Goal: Information Seeking & Learning: Learn about a topic

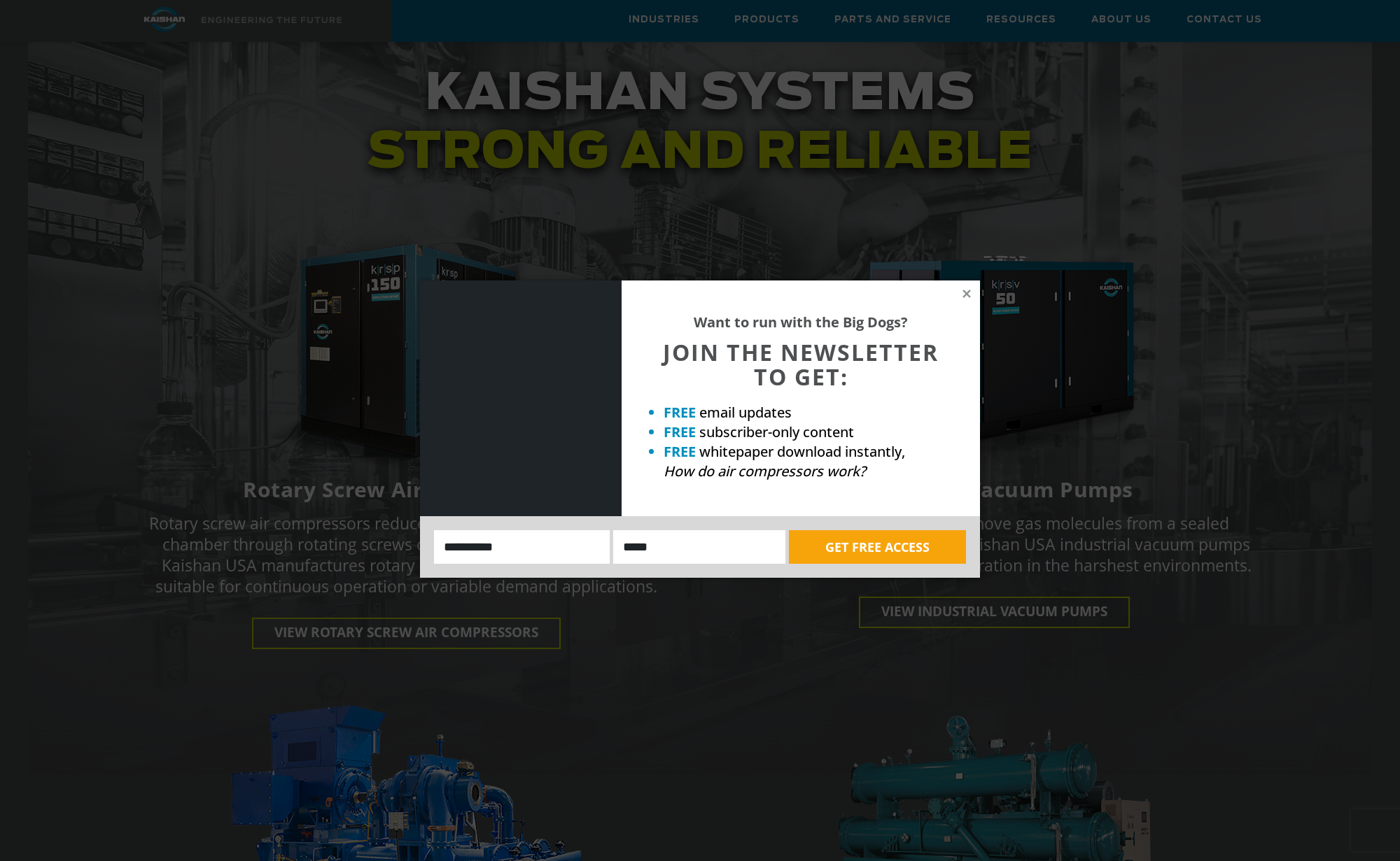
scroll to position [1679, 0]
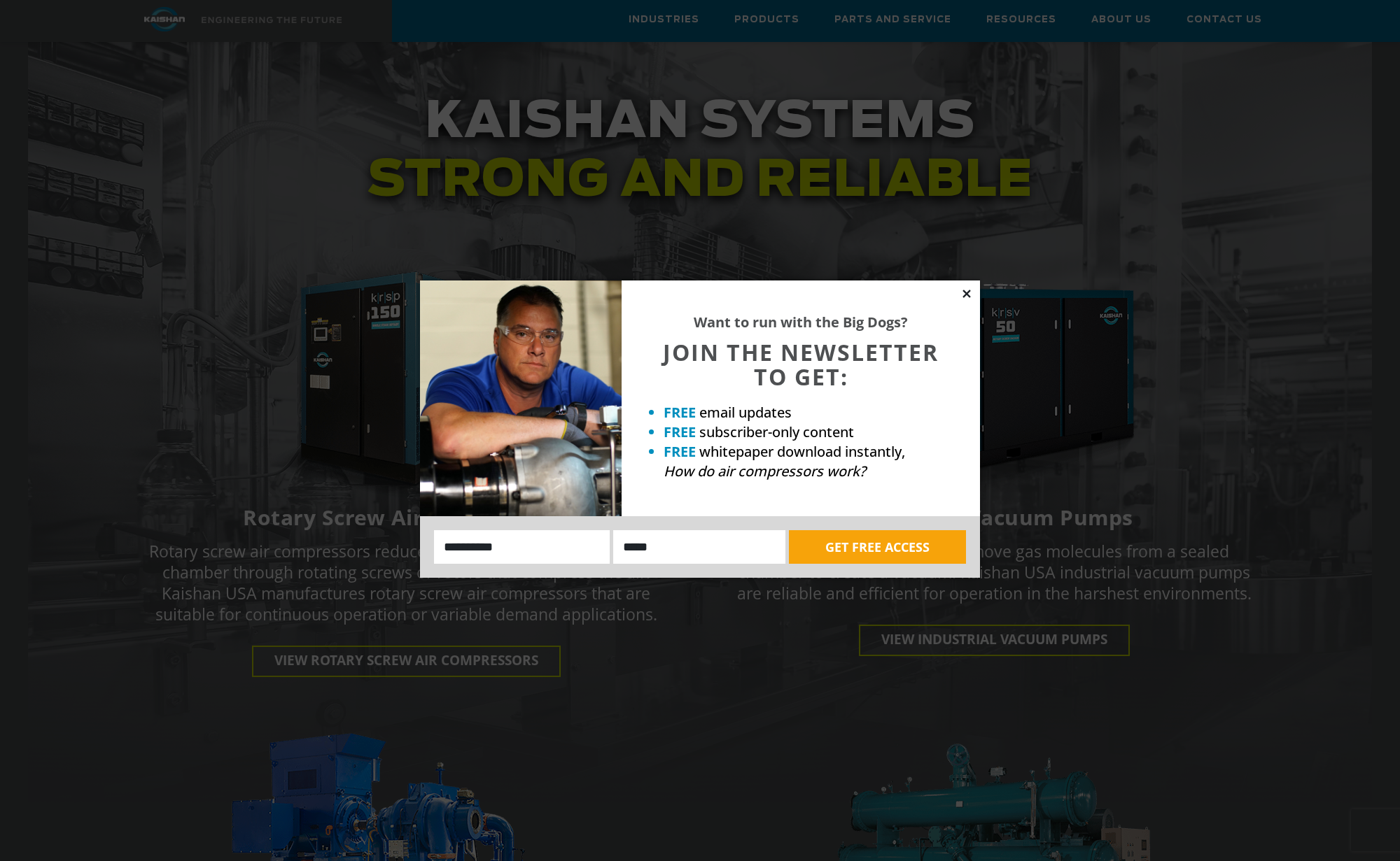
click at [964, 292] on icon at bounding box center [966, 293] width 8 height 8
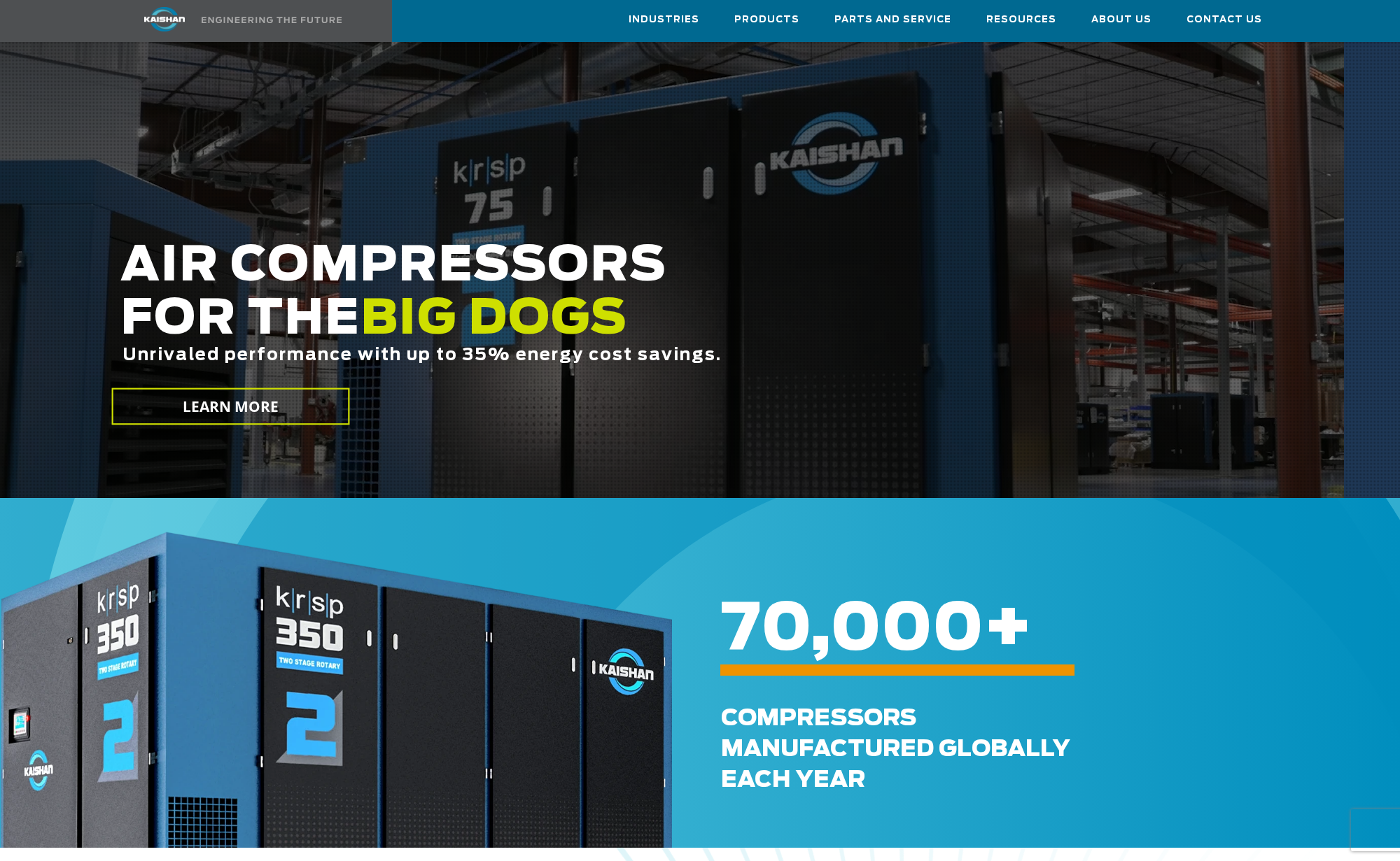
scroll to position [0, 0]
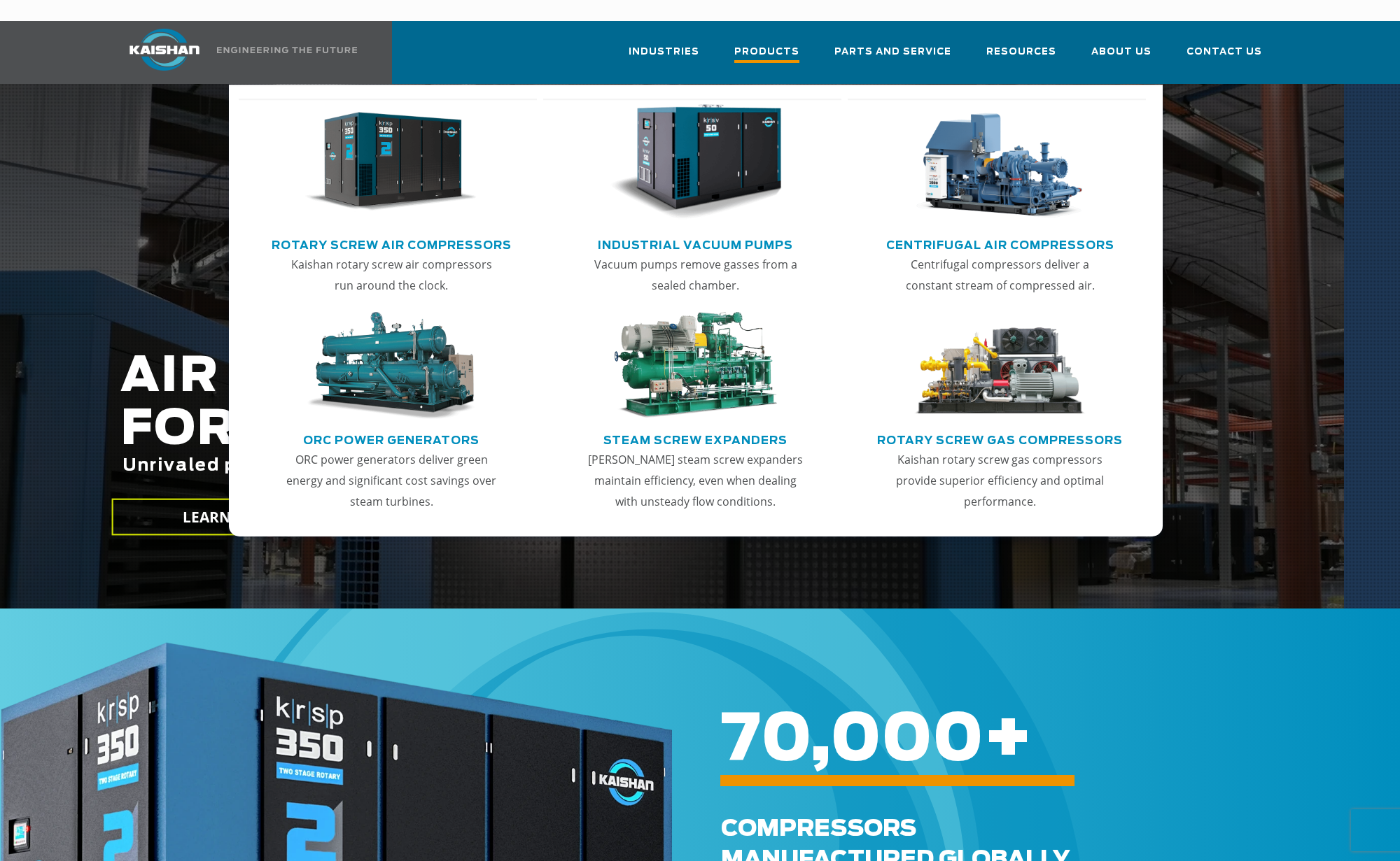
click at [790, 44] on span "Products" at bounding box center [766, 53] width 65 height 19
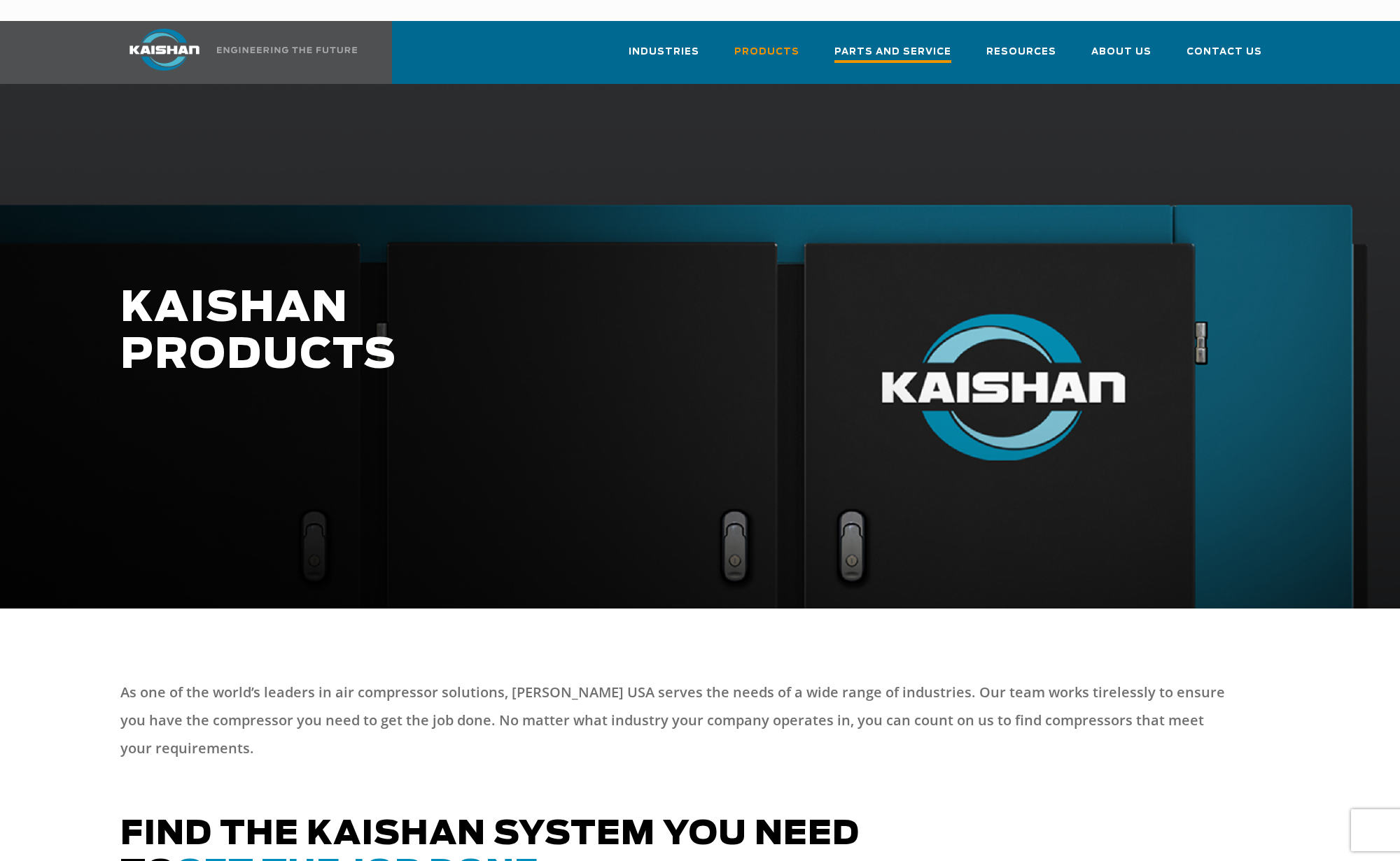
click at [919, 44] on span "Parts and Service" at bounding box center [893, 53] width 117 height 19
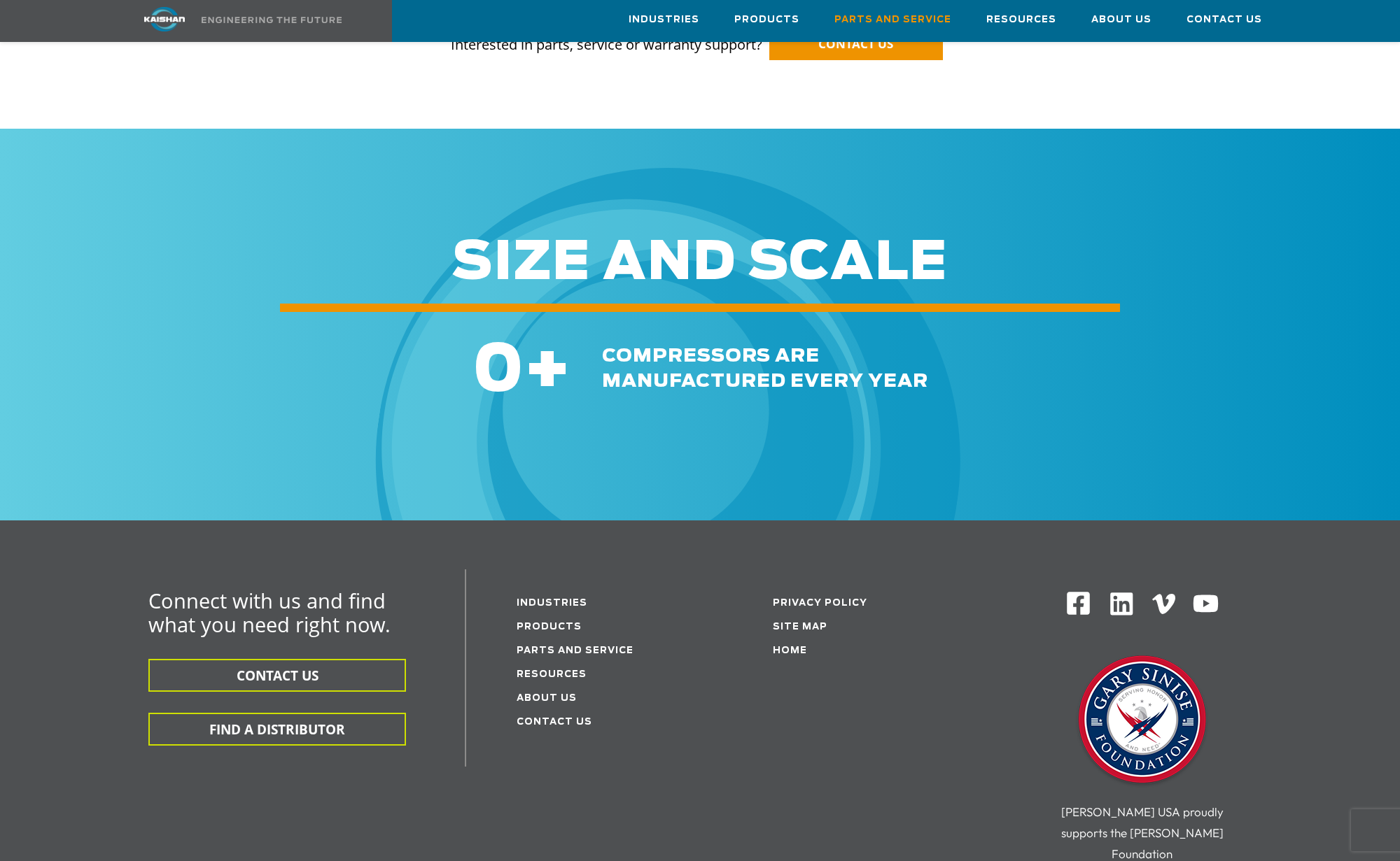
scroll to position [1676, 0]
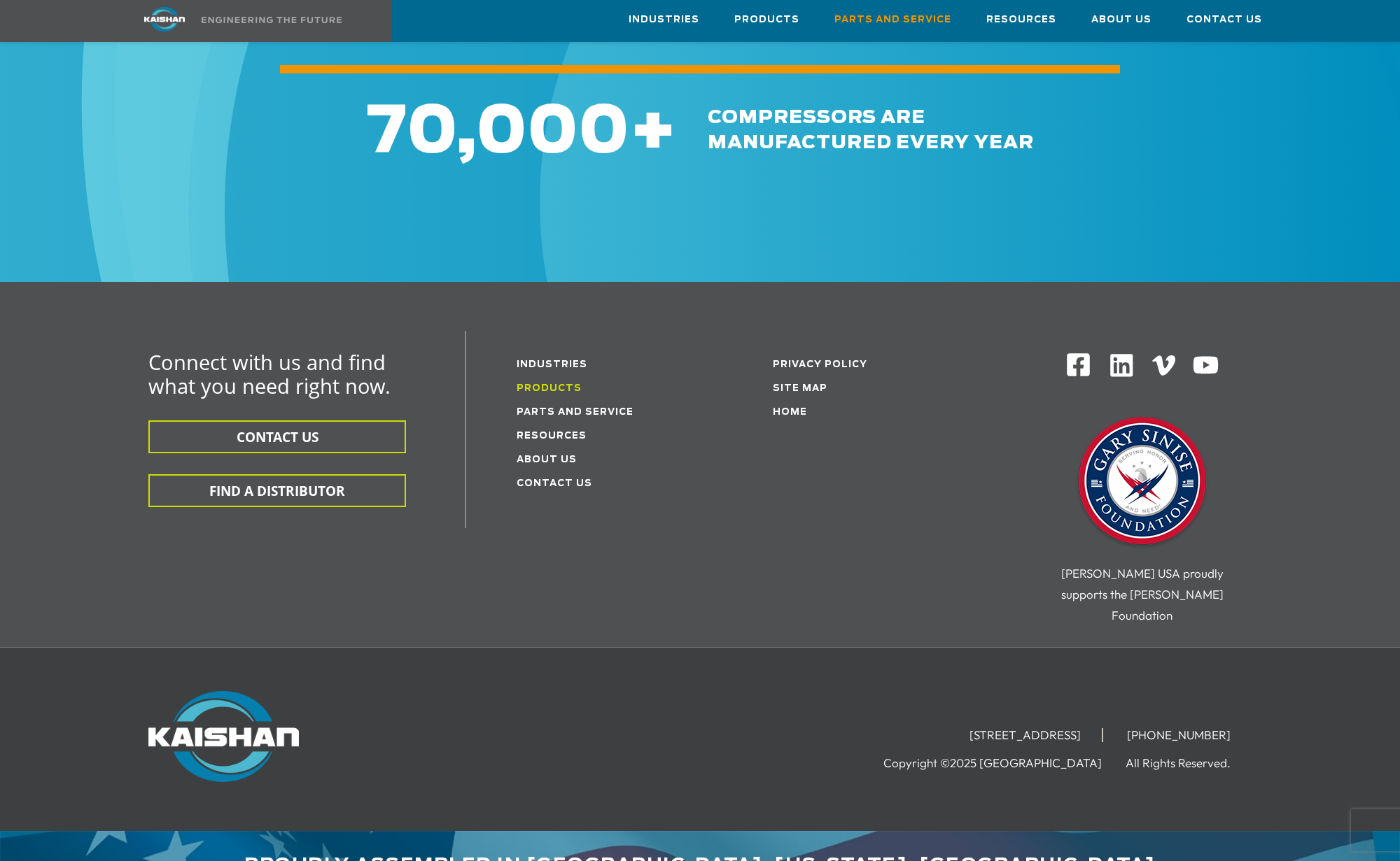
click at [550, 384] on link "Products" at bounding box center [549, 388] width 65 height 9
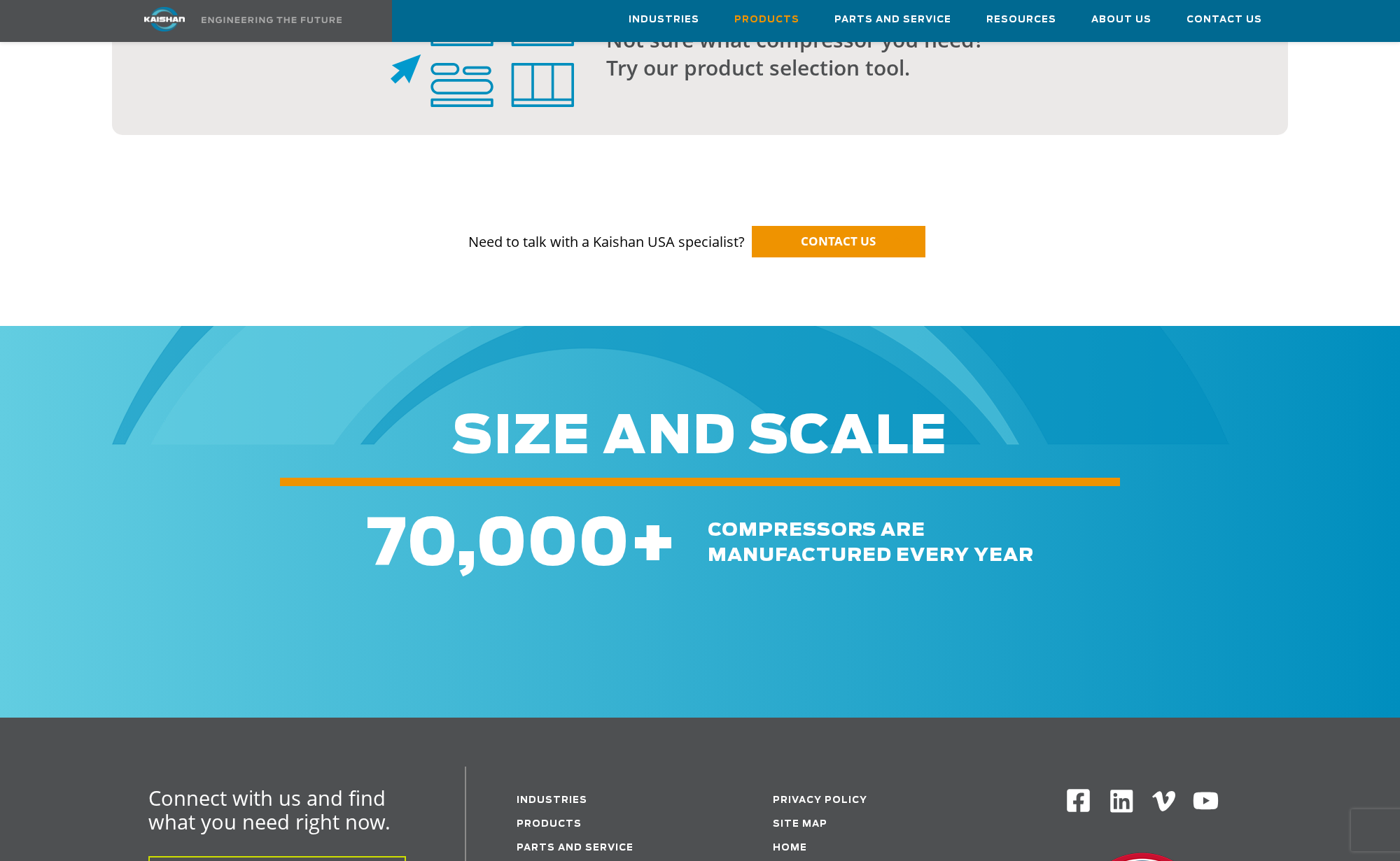
scroll to position [1119, 0]
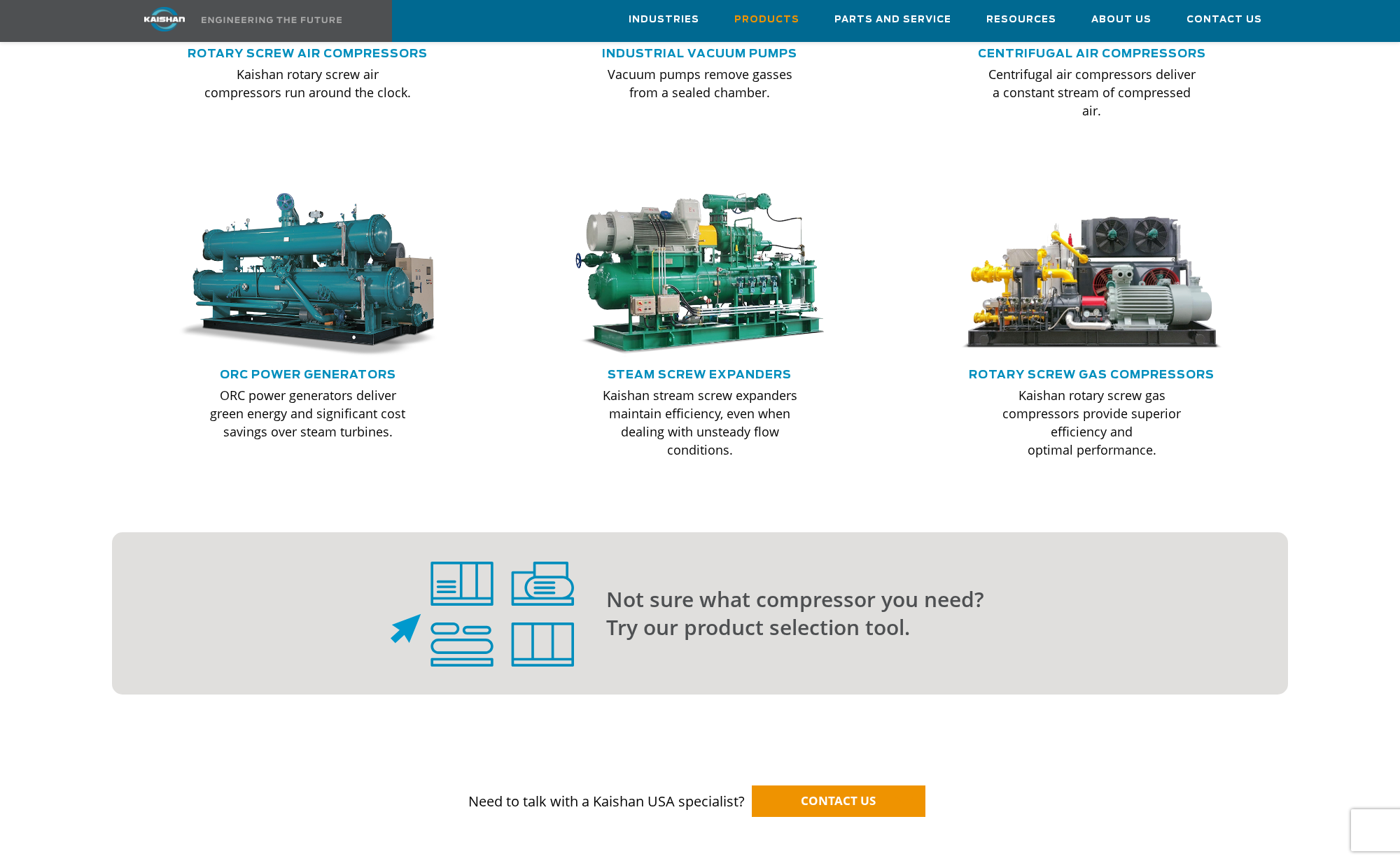
click at [705, 586] on p "Not sure what compressor you need? Try our product selection tool." at bounding box center [919, 614] width 626 height 56
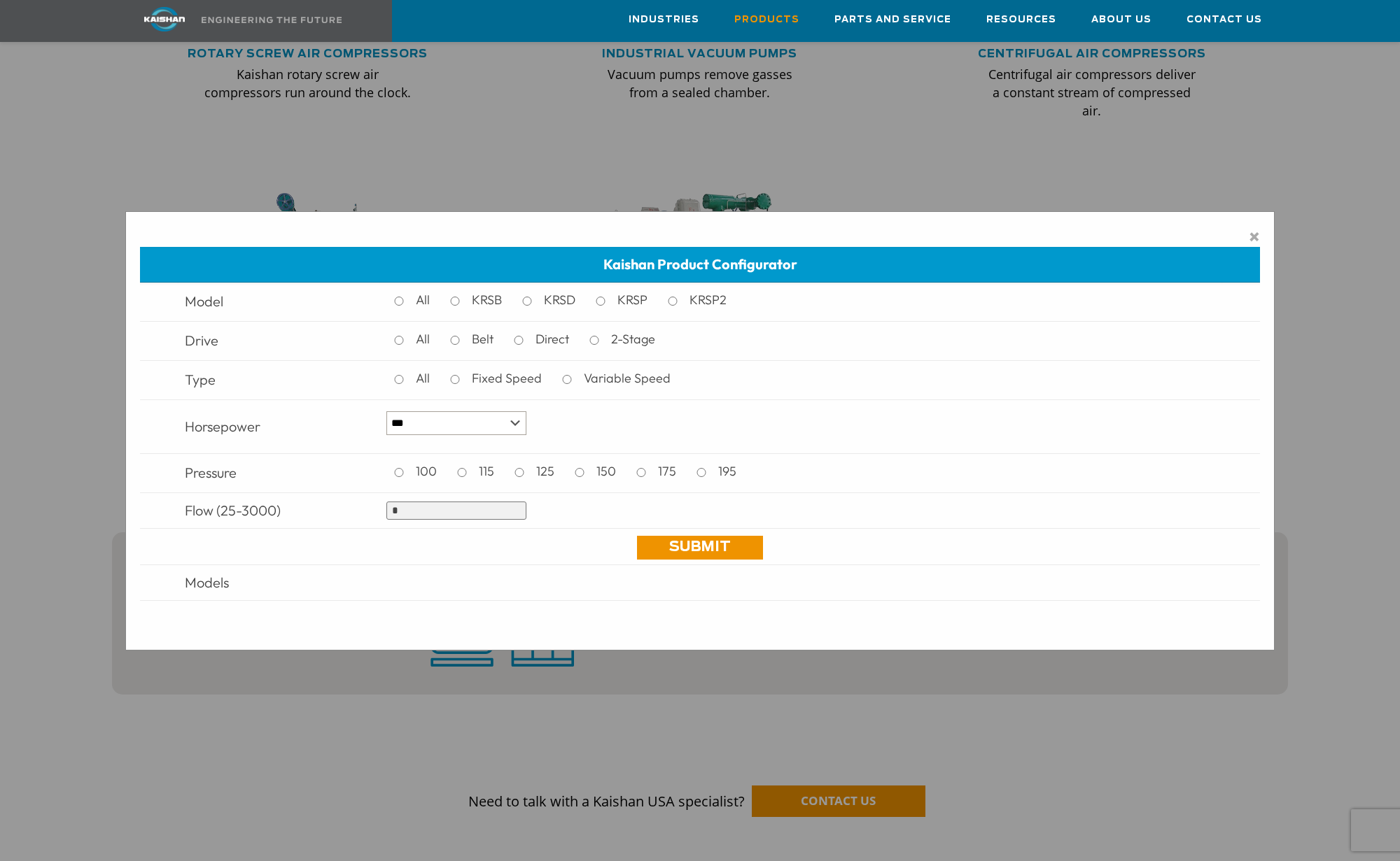
click at [469, 512] on input "*" at bounding box center [456, 511] width 140 height 19
click at [692, 544] on link "Submit" at bounding box center [699, 548] width 126 height 24
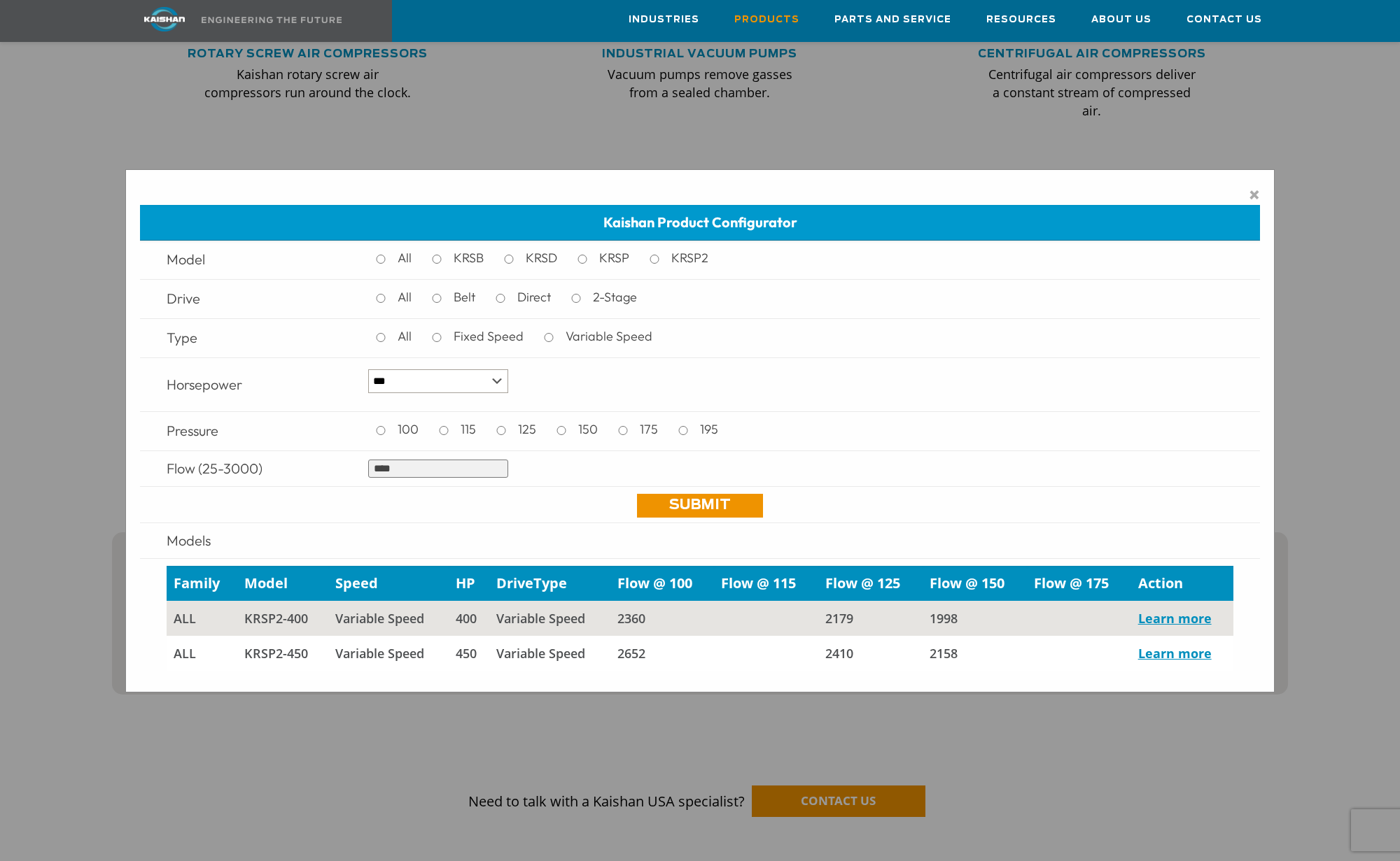
drag, startPoint x: 374, startPoint y: 468, endPoint x: 513, endPoint y: 427, distance: 144.9
click at [432, 463] on input "****" at bounding box center [438, 468] width 140 height 19
type input "****"
click at [724, 501] on link "Submit" at bounding box center [699, 506] width 126 height 24
click at [1167, 618] on link "Learn more" at bounding box center [1175, 619] width 73 height 17
